Goal: Information Seeking & Learning: Find specific page/section

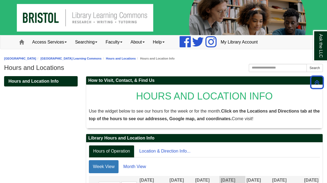
scroll to position [114, 0]
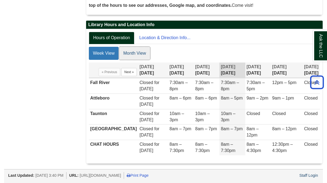
click at [130, 54] on link "Month View" at bounding box center [134, 53] width 31 height 13
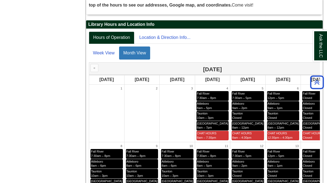
click at [323, 130] on div "How to Visit, Contact, & Find Us HOURS AND LOCATION INFO Use the widget below t…" at bounding box center [204, 175] width 245 height 426
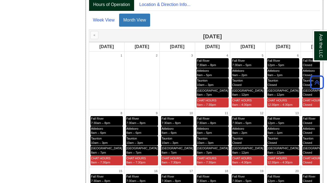
scroll to position [146, 0]
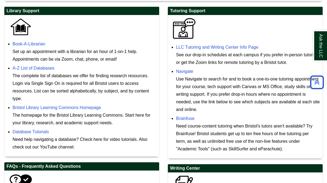
scroll to position [163, 0]
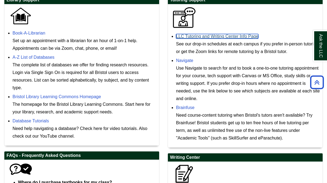
click at [232, 35] on link "LLC Tutoring and Writing Center Info Page" at bounding box center [217, 36] width 82 height 5
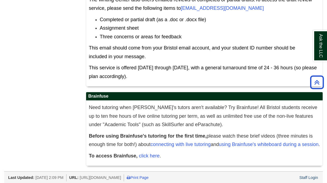
scroll to position [316, 0]
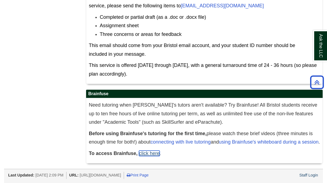
click at [144, 155] on link "click here" at bounding box center [149, 153] width 21 height 5
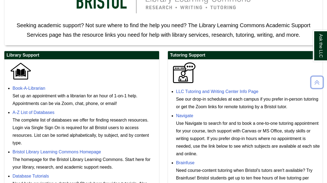
scroll to position [109, 0]
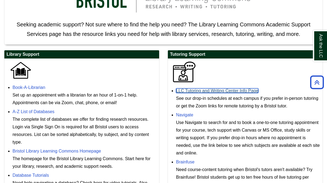
click at [198, 92] on link "LLC Tutoring and Writing Center Info Page" at bounding box center [217, 90] width 82 height 5
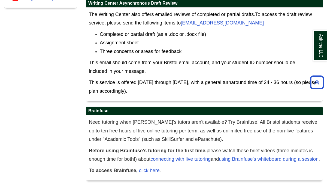
scroll to position [316, 0]
